Goal: Register for event/course

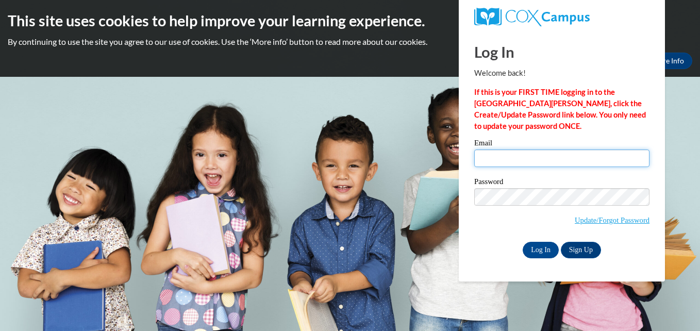
drag, startPoint x: 0, startPoint y: 0, endPoint x: 545, endPoint y: 151, distance: 565.8
click at [545, 151] on input "Email" at bounding box center [561, 158] width 175 height 18
type input "gendrowk@vcu.edu"
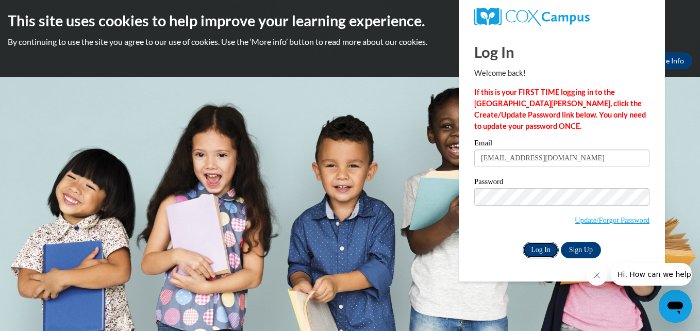
click at [545, 251] on input "Log In" at bounding box center [541, 250] width 36 height 16
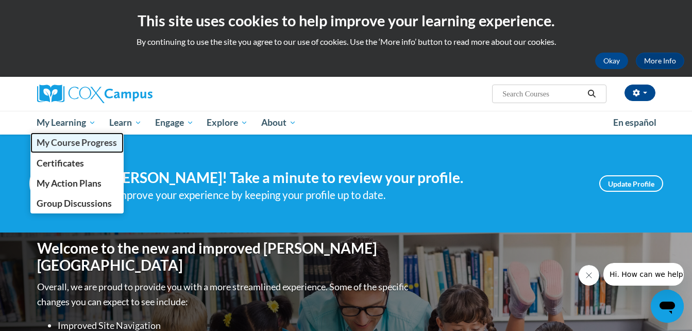
click at [58, 146] on span "My Course Progress" at bounding box center [77, 142] width 80 height 11
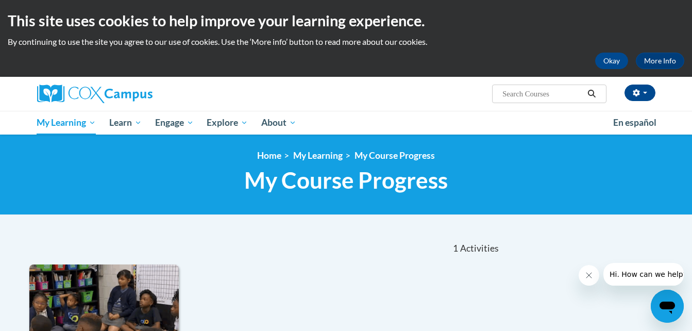
click at [525, 94] on input "Search..." at bounding box center [543, 94] width 82 height 12
type input "Oral Langauge"
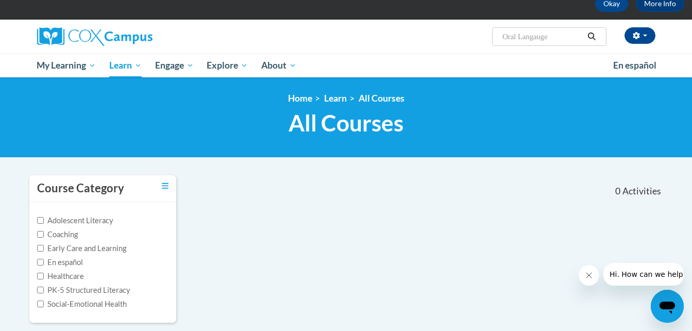
scroll to position [58, 0]
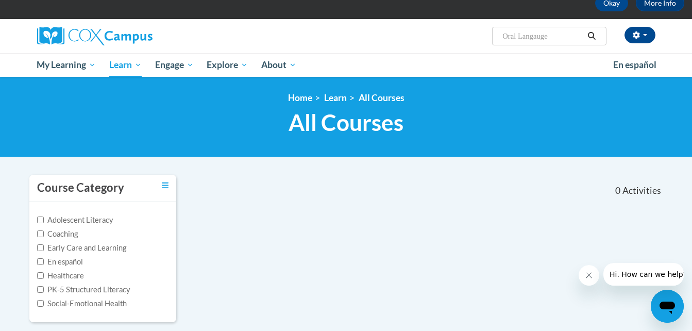
click at [541, 39] on input "Oral Langauge" at bounding box center [543, 36] width 82 height 12
type input "Oral"
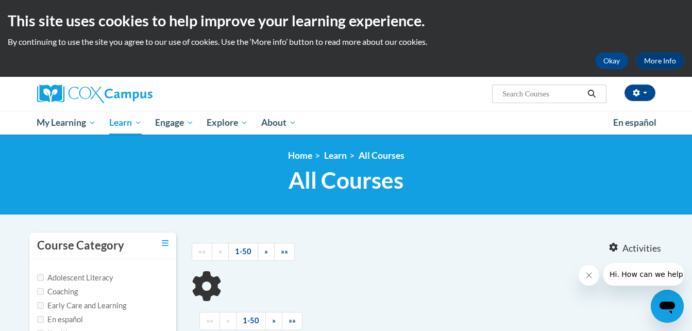
type input "Oral"
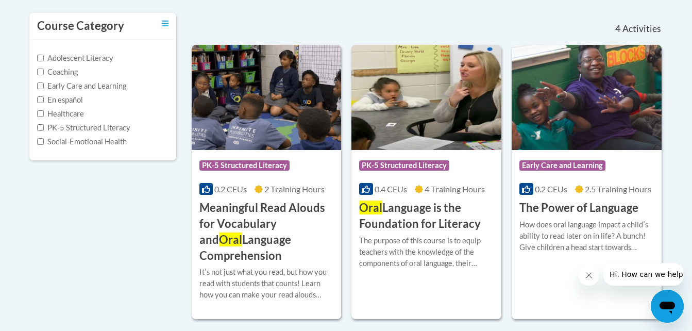
scroll to position [220, 0]
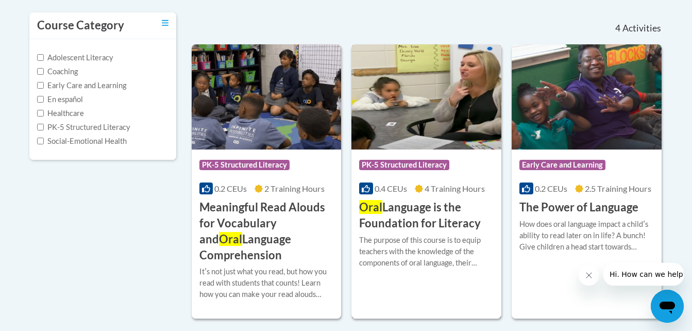
click at [431, 213] on h3 "Oral Language is the Foundation for Literacy" at bounding box center [426, 215] width 135 height 32
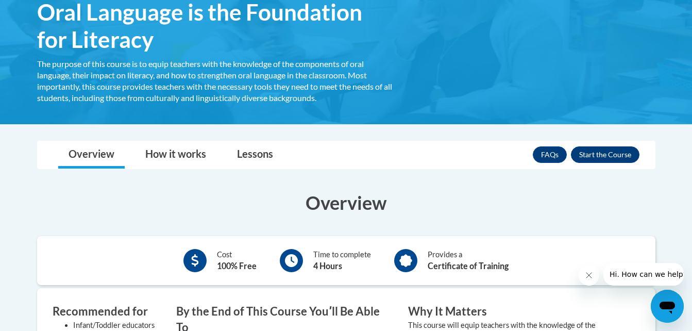
scroll to position [184, 0]
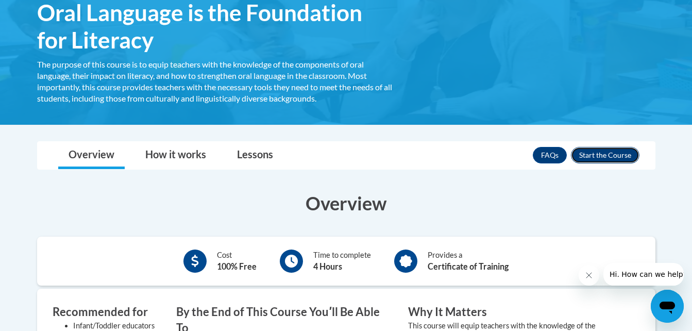
click at [606, 152] on button "Enroll" at bounding box center [605, 155] width 69 height 16
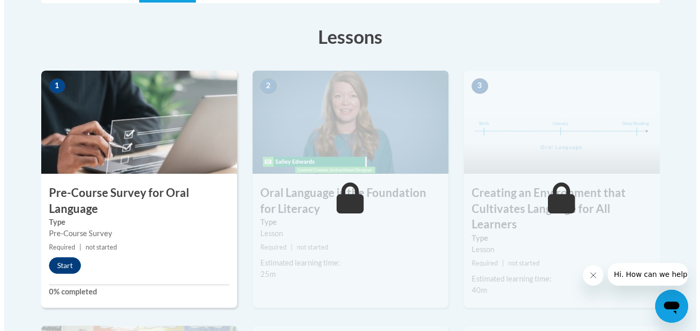
scroll to position [272, 0]
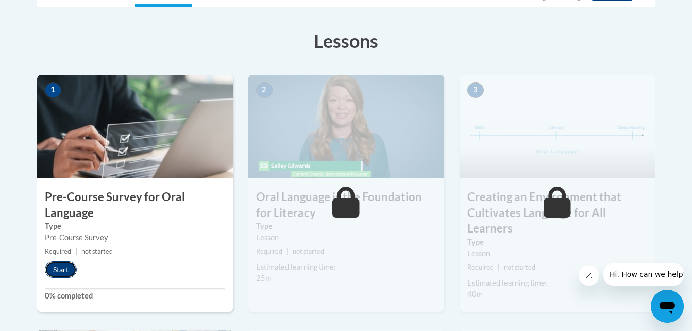
click at [60, 272] on button "Start" at bounding box center [61, 269] width 32 height 16
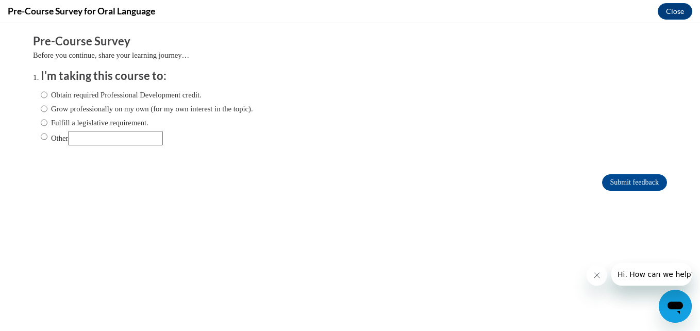
scroll to position [0, 0]
click at [598, 278] on icon "Close message from company" at bounding box center [596, 275] width 8 height 8
click at [46, 137] on label "Other" at bounding box center [102, 138] width 122 height 14
click at [46, 137] on input "Other" at bounding box center [44, 136] width 7 height 11
radio input "true"
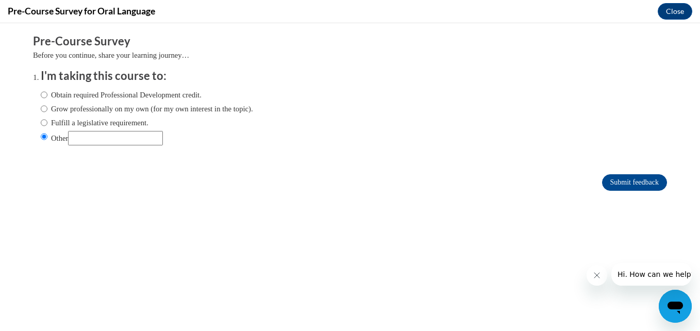
click at [108, 137] on input "Other" at bounding box center [115, 138] width 95 height 14
type input "College Class"
click at [602, 177] on input "Submit feedback" at bounding box center [634, 182] width 65 height 16
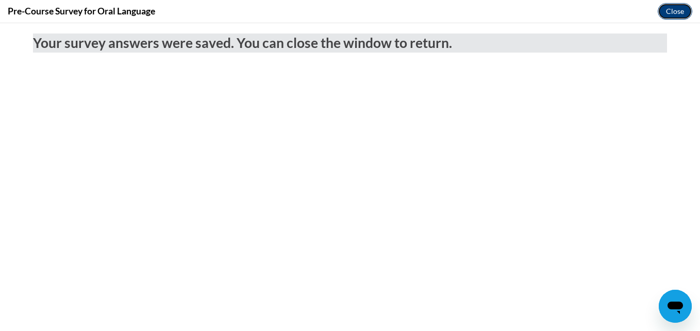
click at [677, 14] on button "Close" at bounding box center [675, 11] width 35 height 16
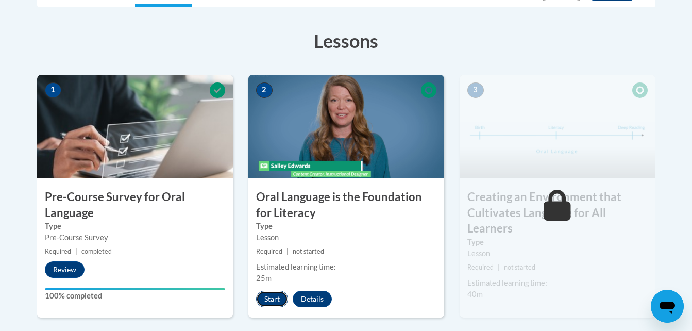
click at [266, 295] on button "Start" at bounding box center [272, 299] width 32 height 16
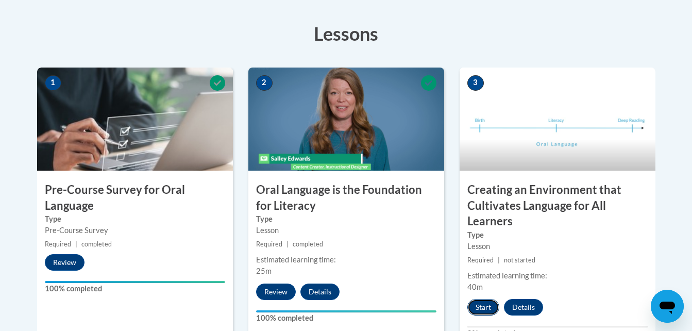
click at [486, 306] on button "Start" at bounding box center [484, 307] width 32 height 16
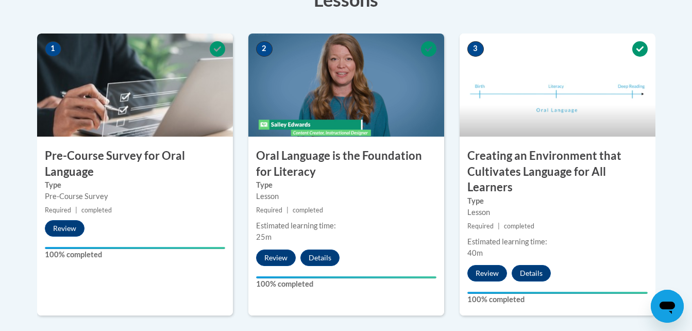
scroll to position [312, 0]
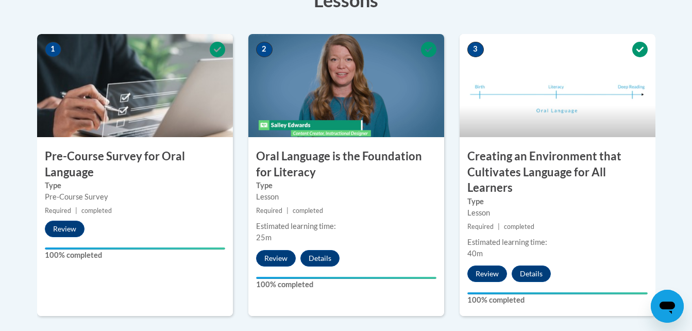
click at [623, 2] on h3 "Lessons" at bounding box center [346, 0] width 619 height 26
drag, startPoint x: 682, startPoint y: 0, endPoint x: 468, endPoint y: 8, distance: 214.1
click at [468, 8] on h3 "Lessons" at bounding box center [346, 0] width 619 height 26
click at [198, 12] on h3 "Lessons" at bounding box center [346, 0] width 619 height 26
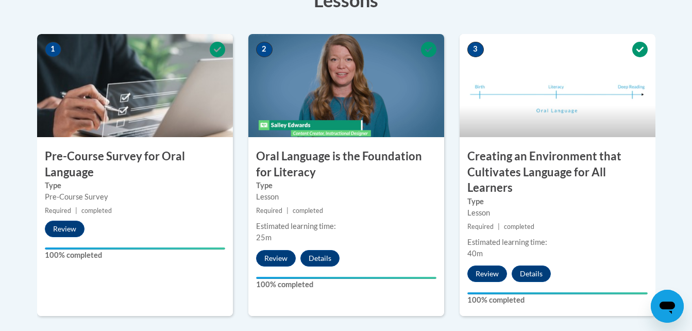
drag, startPoint x: 656, startPoint y: 0, endPoint x: 689, endPoint y: 165, distance: 168.7
drag, startPoint x: 643, startPoint y: 2, endPoint x: 692, endPoint y: 63, distance: 78.5
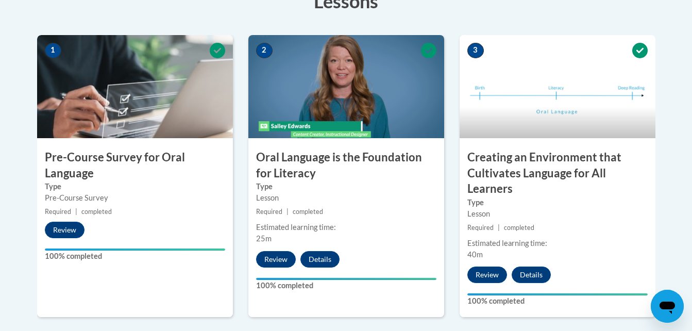
scroll to position [305, 0]
